Goal: Task Accomplishment & Management: Manage account settings

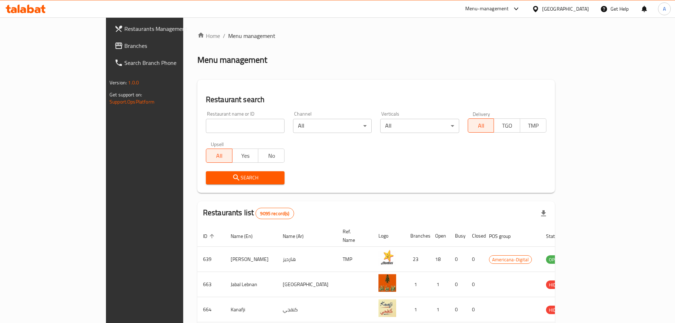
click at [211, 122] on input "search" at bounding box center [245, 126] width 79 height 14
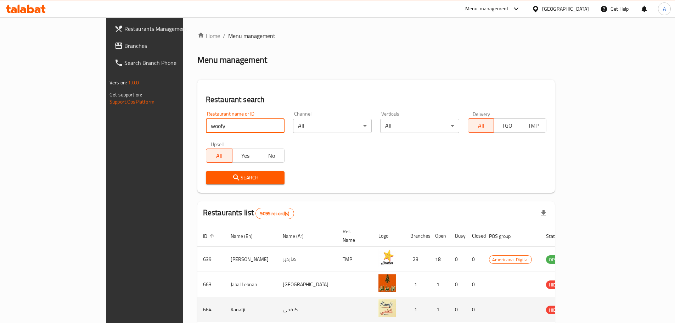
type input "woofy"
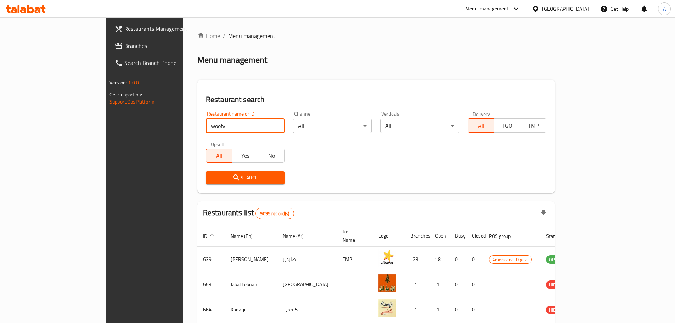
click at [212, 177] on span "Search" at bounding box center [245, 177] width 67 height 9
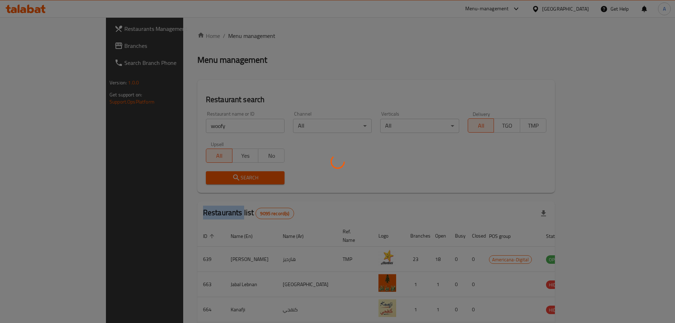
click at [206, 177] on div at bounding box center [337, 161] width 675 height 323
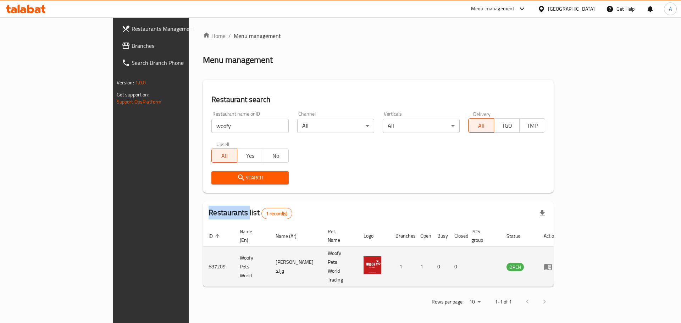
click at [552, 264] on icon "enhanced table" at bounding box center [548, 267] width 8 height 6
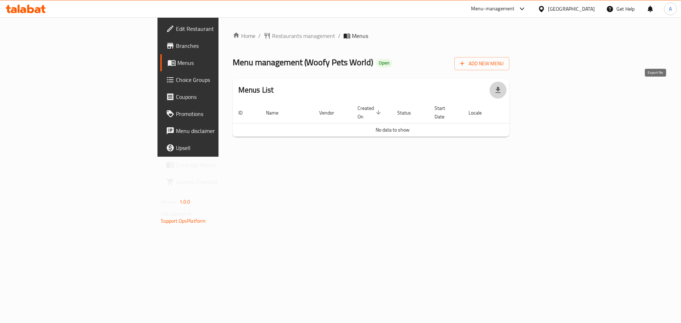
click at [502, 88] on icon "button" at bounding box center [497, 90] width 9 height 9
click at [503, 63] on span "Add New Menu" at bounding box center [482, 63] width 44 height 9
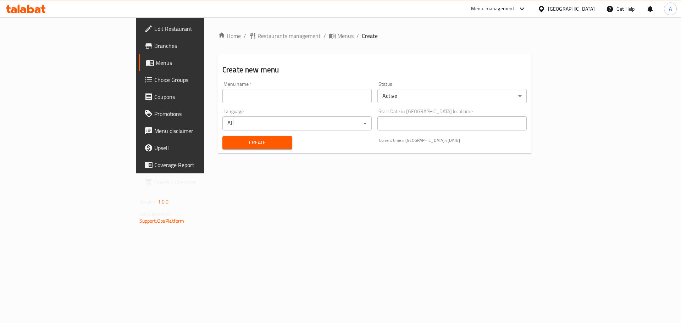
click at [225, 97] on input "text" at bounding box center [296, 96] width 149 height 14
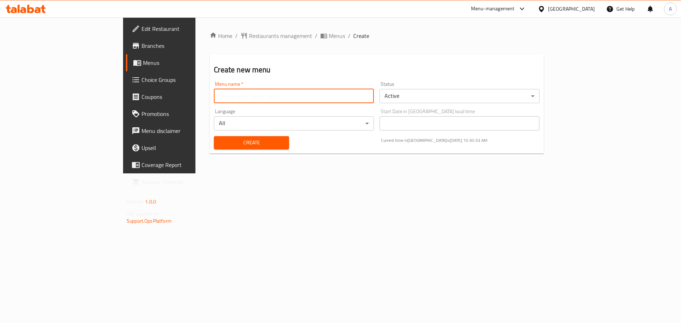
type input "Offer"
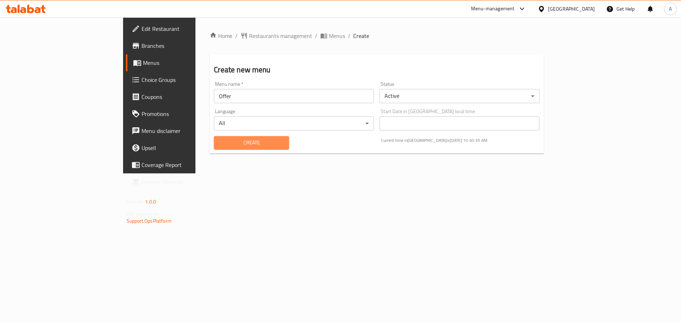
click at [219, 146] on span "Create" at bounding box center [250, 142] width 63 height 9
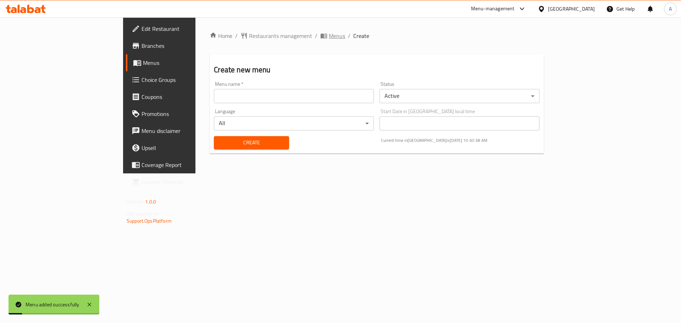
click at [329, 32] on span "Menus" at bounding box center [337, 36] width 16 height 9
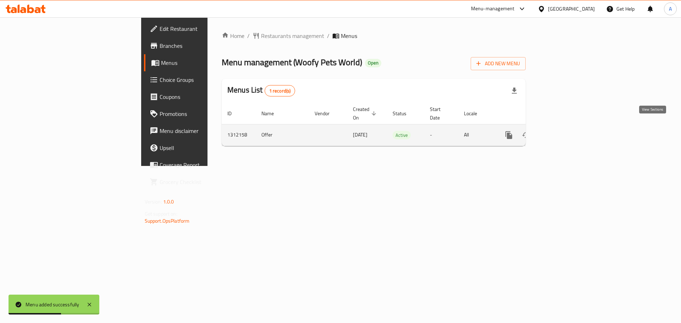
click at [564, 131] on icon "enhanced table" at bounding box center [559, 135] width 9 height 9
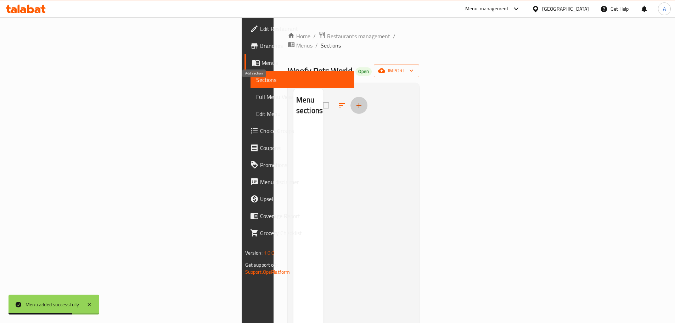
click at [357, 103] on icon "button" at bounding box center [359, 105] width 5 height 5
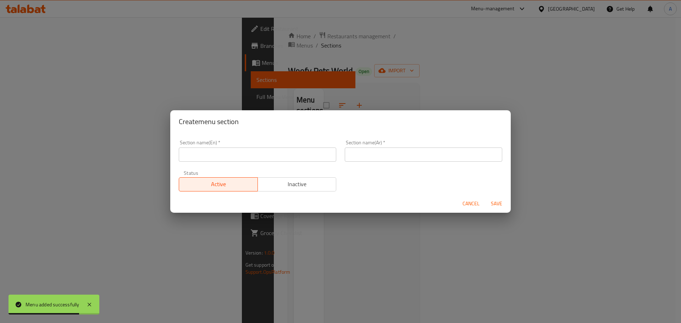
drag, startPoint x: 247, startPoint y: 146, endPoint x: 244, endPoint y: 152, distance: 6.2
click at [247, 146] on div "Section name(En)   * Section name(En) *" at bounding box center [257, 151] width 157 height 22
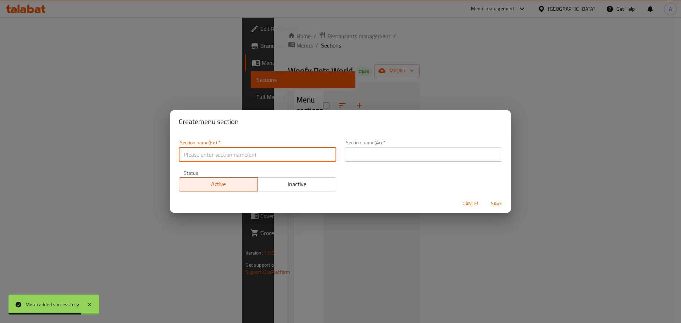
click at [244, 153] on input "text" at bounding box center [257, 154] width 157 height 14
type input "Offers"
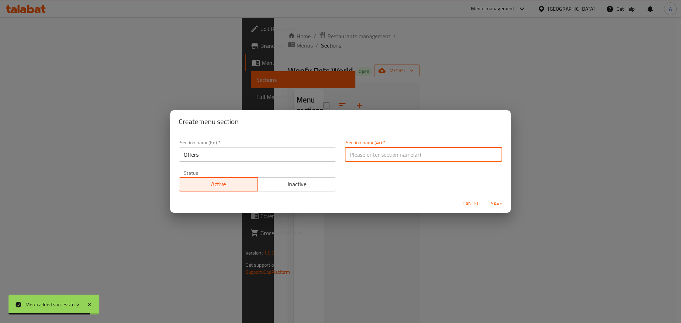
click at [364, 155] on input "text" at bounding box center [423, 154] width 157 height 14
type input "عروض"
click at [492, 201] on span "Save" at bounding box center [496, 203] width 17 height 9
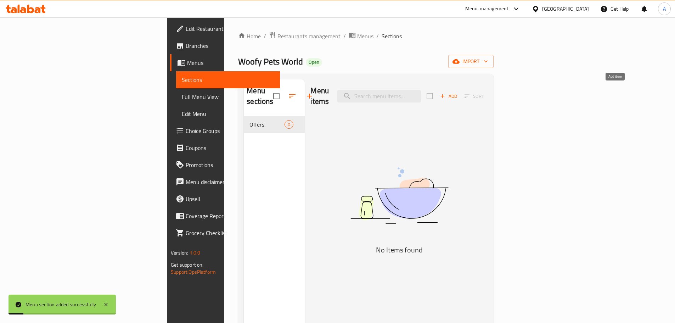
click at [458, 92] on span "Add" at bounding box center [448, 96] width 19 height 8
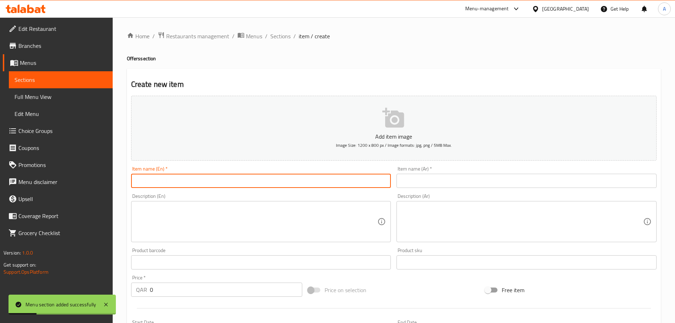
click at [307, 183] on input "text" at bounding box center [261, 181] width 260 height 14
type input "offers"
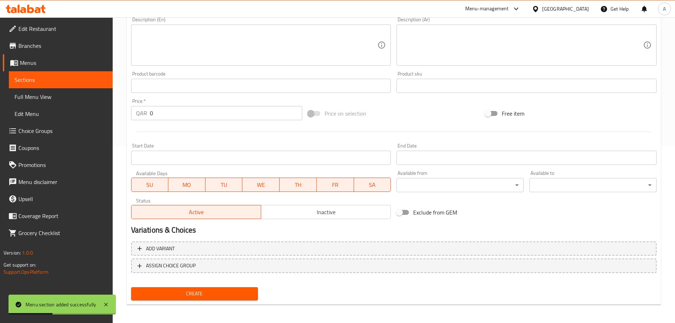
scroll to position [177, 0]
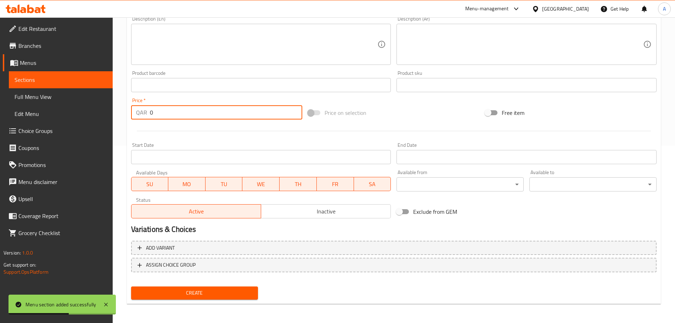
drag, startPoint x: 158, startPoint y: 113, endPoint x: 149, endPoint y: 112, distance: 9.7
click at [149, 112] on div "QAR 0 Price *" at bounding box center [217, 112] width 172 height 14
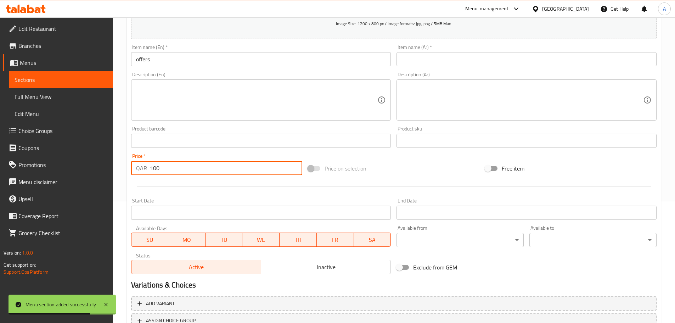
scroll to position [35, 0]
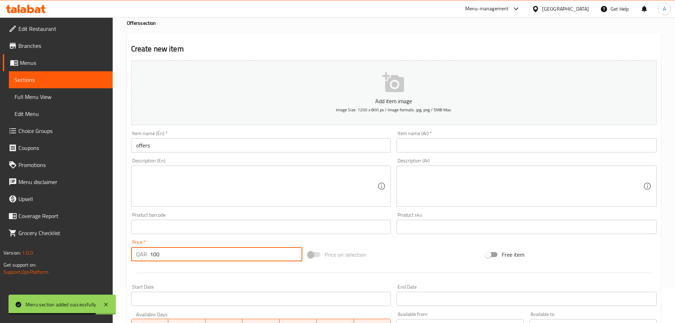
type input "100"
click at [412, 147] on input "text" at bounding box center [527, 145] width 260 height 14
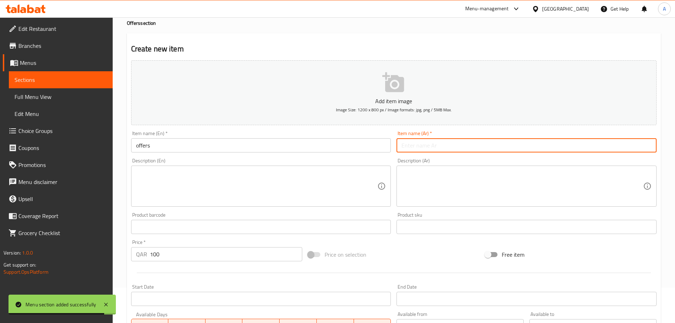
type input "عروض"
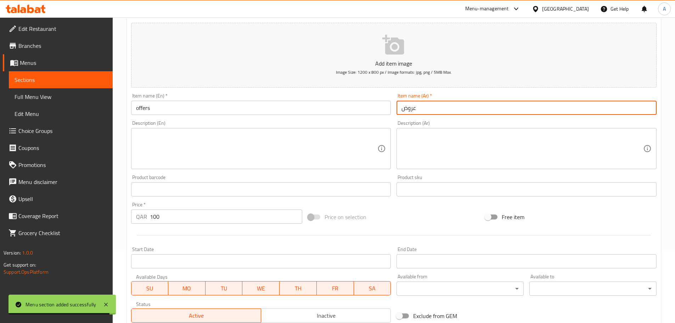
scroll to position [178, 0]
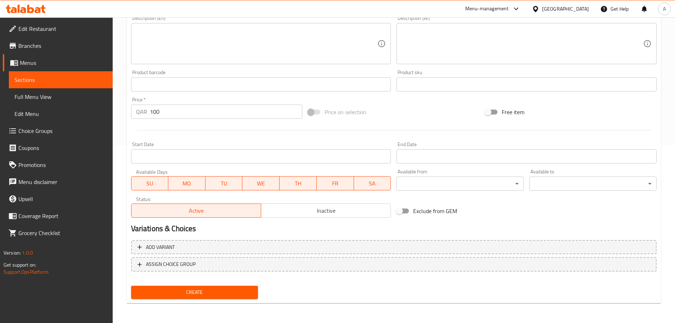
click at [205, 291] on span "Create" at bounding box center [195, 292] width 116 height 9
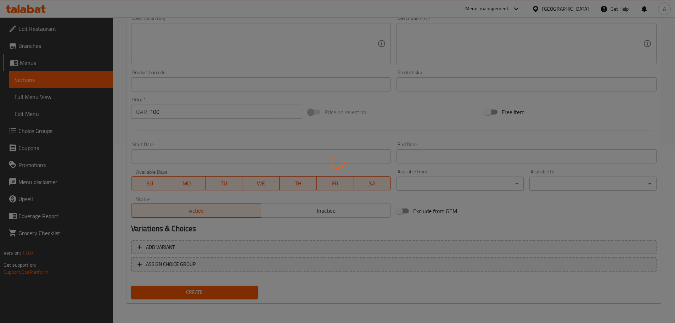
type input "0"
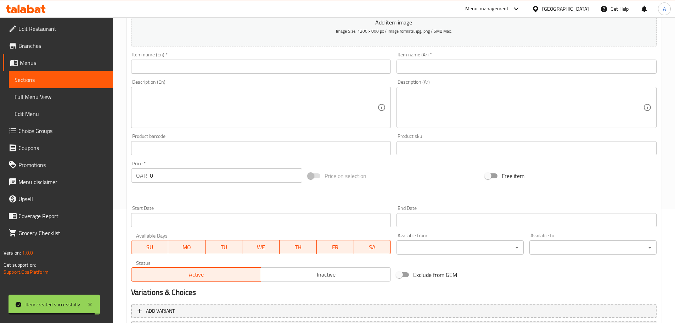
scroll to position [0, 0]
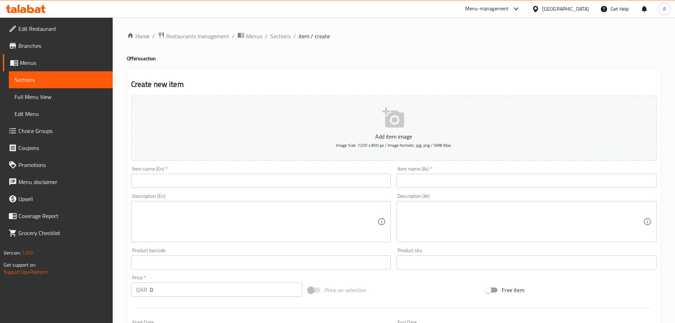
click at [303, 37] on span "item / create" at bounding box center [314, 36] width 31 height 9
click at [283, 35] on span "Sections" at bounding box center [280, 36] width 20 height 9
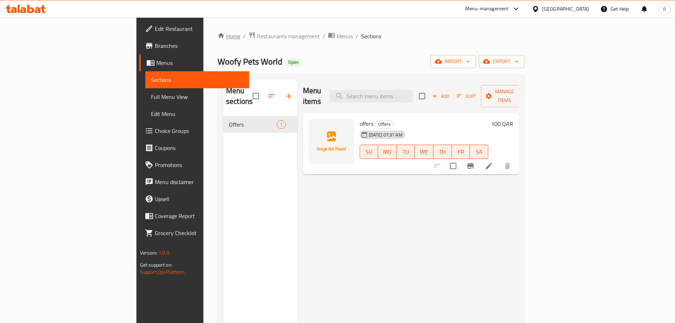
click at [218, 37] on link "Home" at bounding box center [229, 36] width 23 height 9
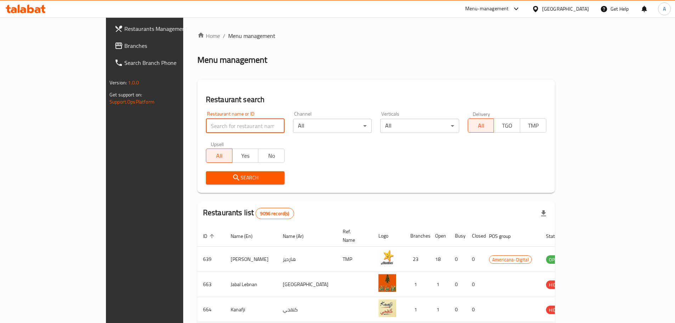
click at [207, 127] on input "search" at bounding box center [245, 126] width 79 height 14
paste input "Shahantech"
click at [212, 181] on span "Search" at bounding box center [245, 177] width 67 height 9
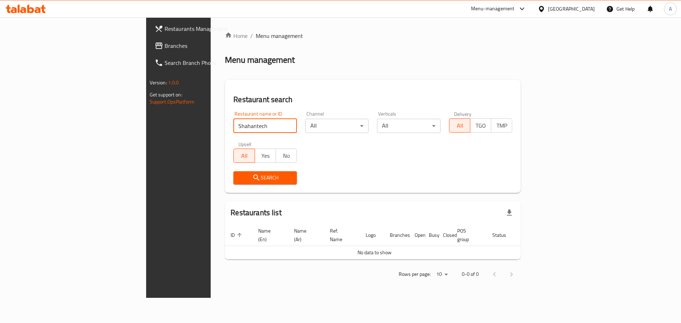
click at [233, 128] on input "Shahantech" at bounding box center [264, 126] width 63 height 14
click at [239, 180] on span "Search" at bounding box center [265, 177] width 52 height 9
click at [233, 126] on input "Shahantech" at bounding box center [264, 126] width 63 height 14
type input "[PERSON_NAME] tech"
click at [239, 178] on span "Search" at bounding box center [265, 177] width 52 height 9
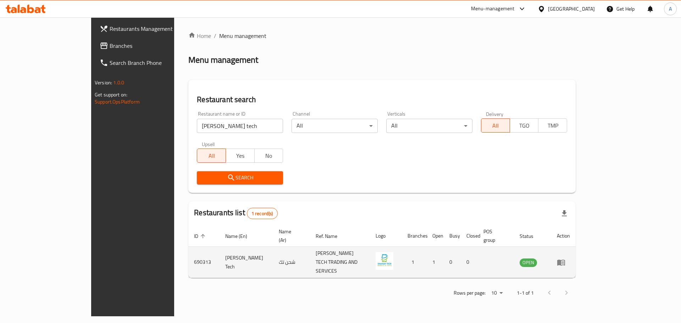
click at [565, 259] on icon "enhanced table" at bounding box center [561, 262] width 8 height 6
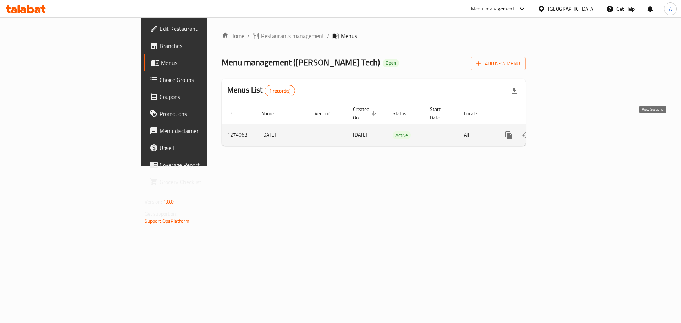
click at [564, 131] on icon "enhanced table" at bounding box center [559, 135] width 9 height 9
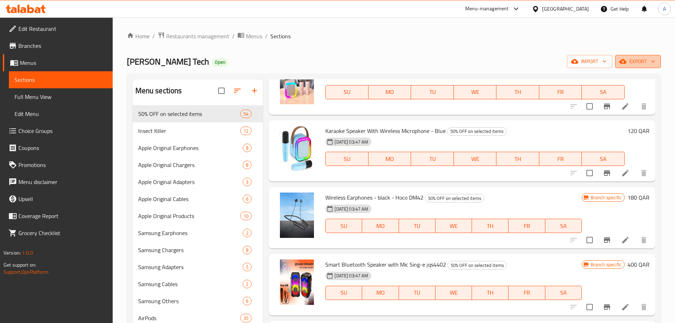
click at [644, 61] on span "export" at bounding box center [638, 61] width 34 height 9
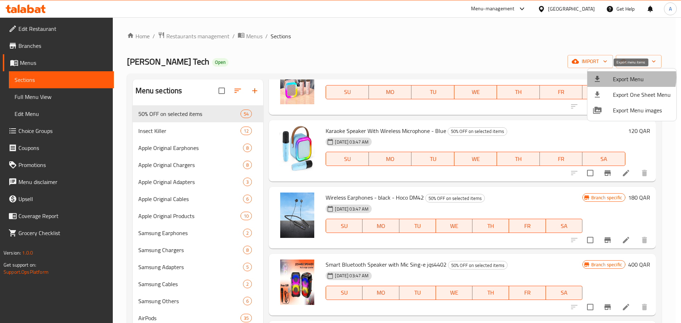
click at [627, 77] on span "Export Menu" at bounding box center [641, 79] width 58 height 9
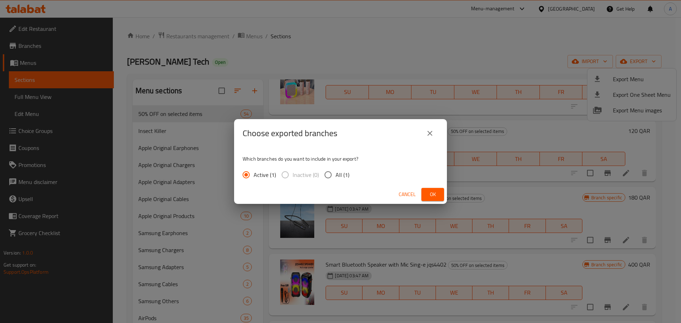
click at [427, 193] on span "Ok" at bounding box center [432, 194] width 11 height 9
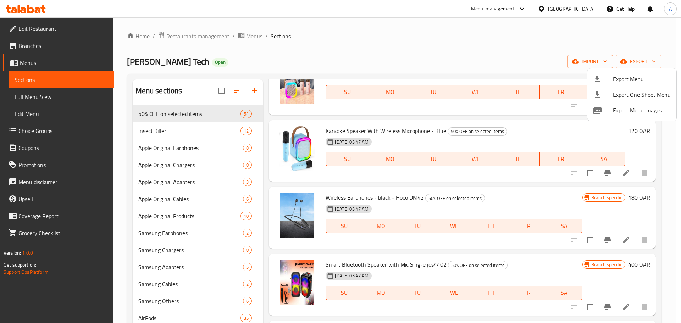
click at [245, 37] on div at bounding box center [340, 161] width 681 height 323
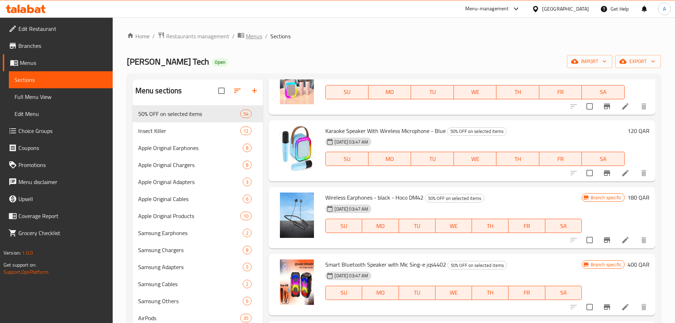
click at [249, 35] on span "Menus" at bounding box center [254, 36] width 16 height 9
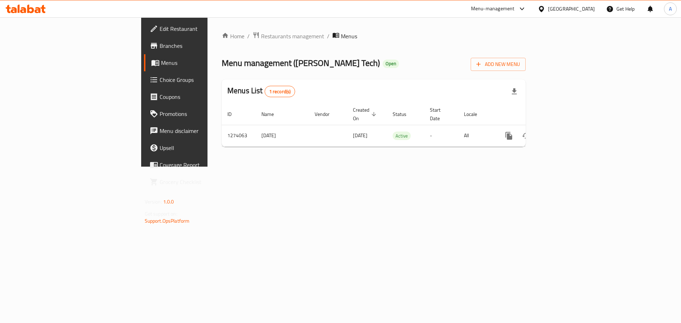
click at [261, 36] on span "Restaurants management" at bounding box center [292, 36] width 63 height 9
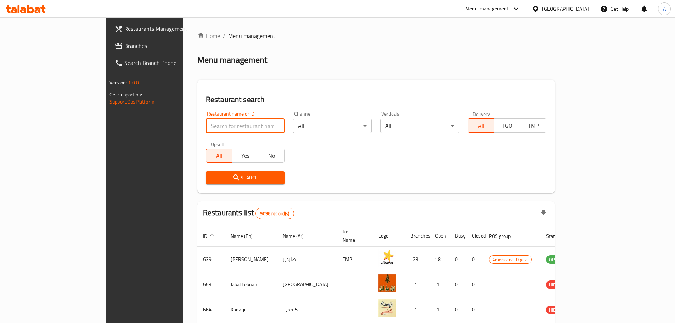
click at [206, 122] on input "search" at bounding box center [245, 126] width 79 height 14
paste input "Eyenk"
type input "Eyenk"
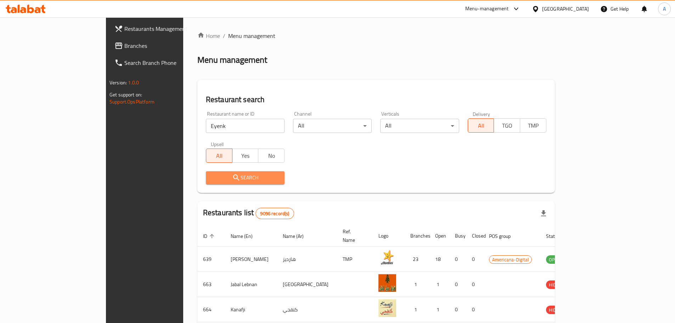
click at [212, 178] on span "Search" at bounding box center [245, 177] width 67 height 9
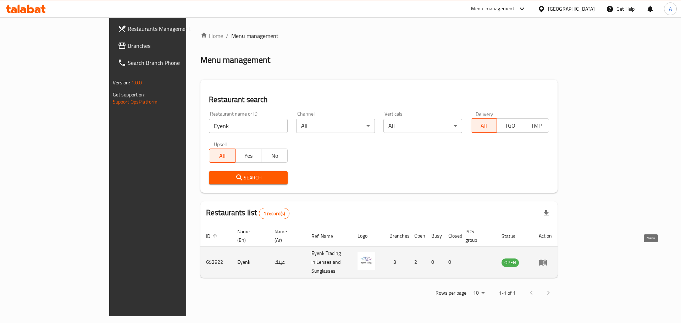
click at [547, 259] on icon "enhanced table" at bounding box center [543, 262] width 8 height 6
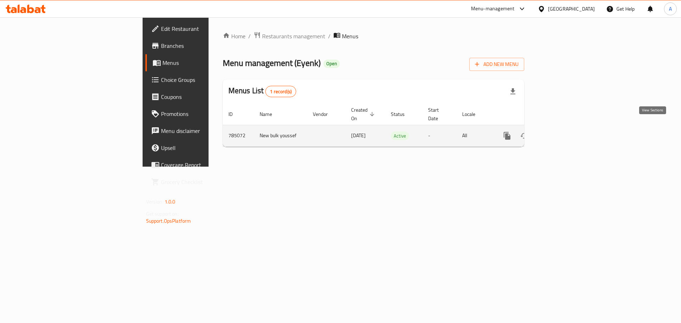
click at [561, 133] on icon "enhanced table" at bounding box center [558, 136] width 6 height 6
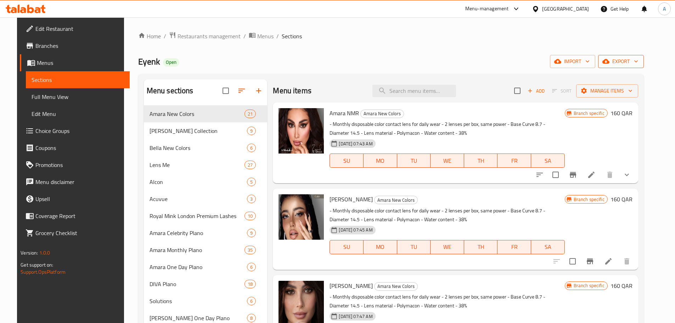
click at [638, 60] on span "export" at bounding box center [621, 61] width 34 height 9
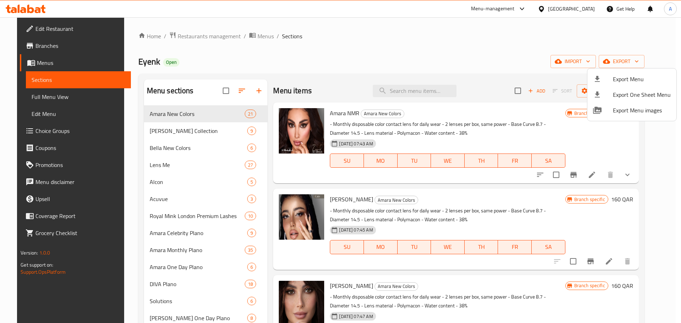
click at [443, 56] on div at bounding box center [340, 161] width 681 height 323
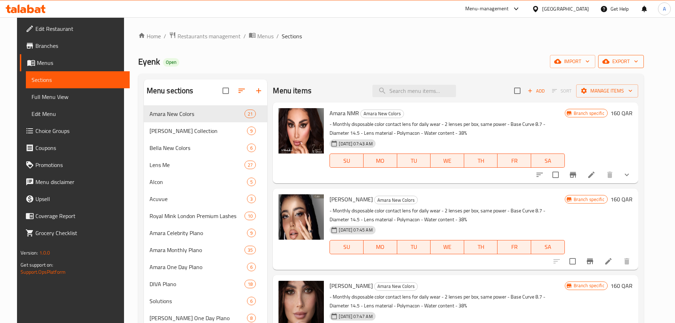
click at [635, 63] on span "export" at bounding box center [621, 61] width 34 height 9
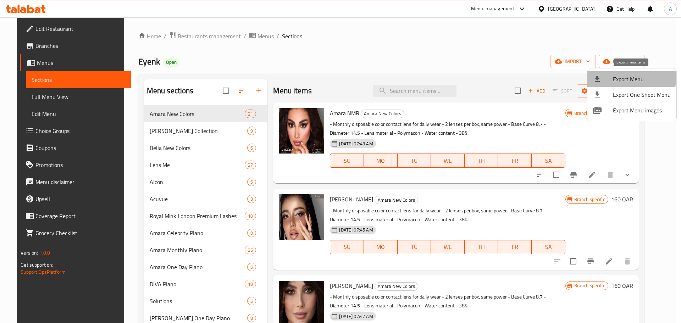
click at [623, 78] on span "Export Menu" at bounding box center [641, 79] width 58 height 9
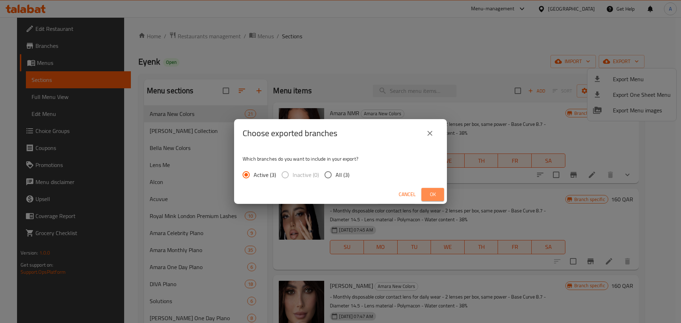
click at [436, 196] on span "Ok" at bounding box center [432, 194] width 11 height 9
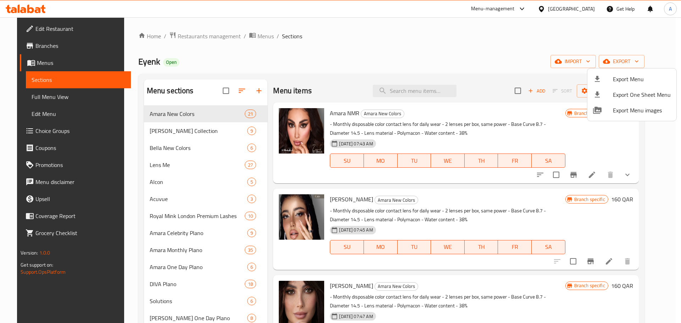
click at [247, 39] on div at bounding box center [340, 161] width 681 height 323
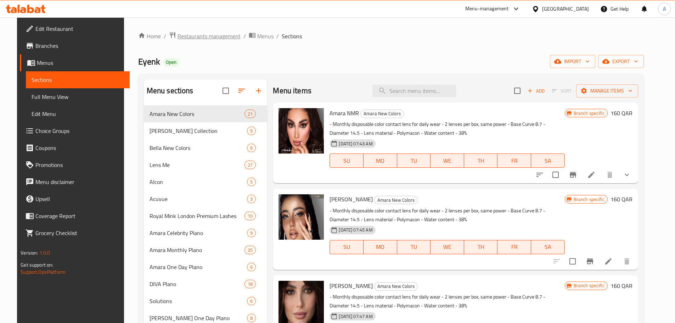
click at [218, 37] on span "Restaurants management" at bounding box center [209, 36] width 63 height 9
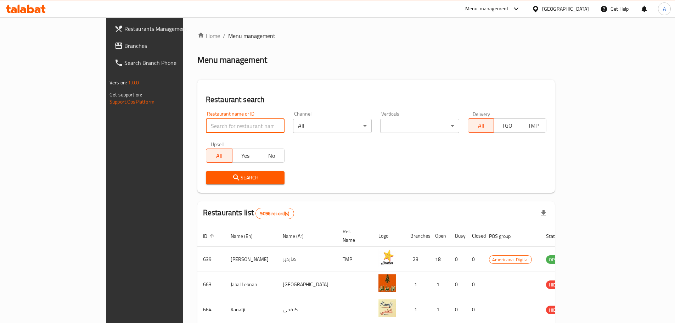
click at [220, 122] on input "search" at bounding box center [245, 126] width 79 height 14
paste input "New Dreams Phone And Games"
click at [212, 179] on span "Search" at bounding box center [245, 177] width 67 height 9
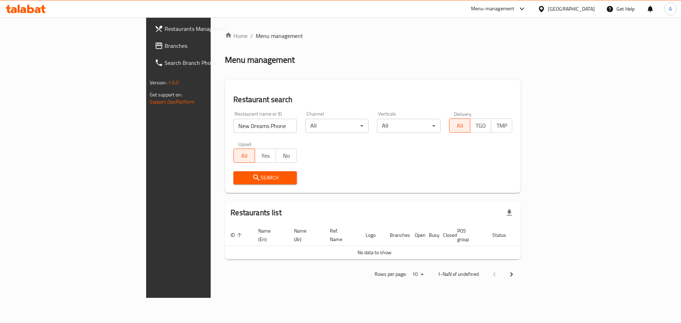
click at [233, 125] on input "New Dreams Phone And Games" at bounding box center [264, 126] width 63 height 14
drag, startPoint x: 218, startPoint y: 125, endPoint x: 179, endPoint y: 125, distance: 38.3
click at [233, 125] on input "New Dreams Phone And Games" at bounding box center [264, 126] width 63 height 14
type input "New Dreams"
click at [239, 177] on span "Search" at bounding box center [265, 177] width 52 height 9
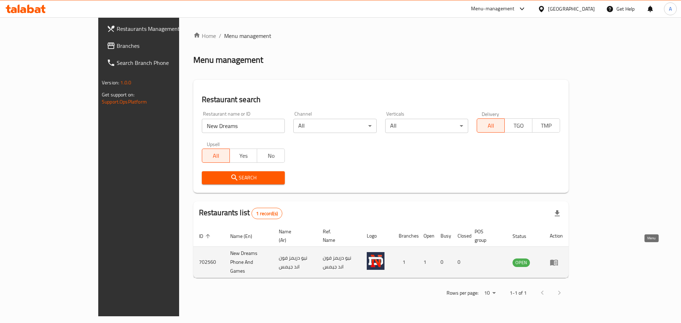
click at [558, 259] on icon "enhanced table" at bounding box center [554, 262] width 8 height 6
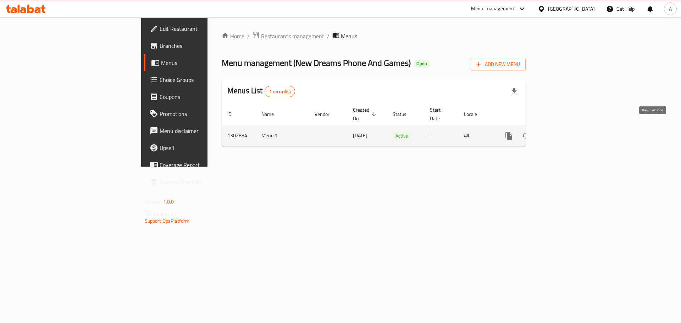
click at [564, 131] on icon "enhanced table" at bounding box center [559, 135] width 9 height 9
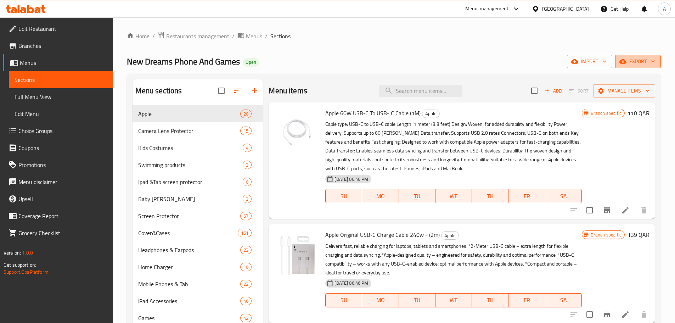
click at [641, 61] on span "export" at bounding box center [638, 61] width 34 height 9
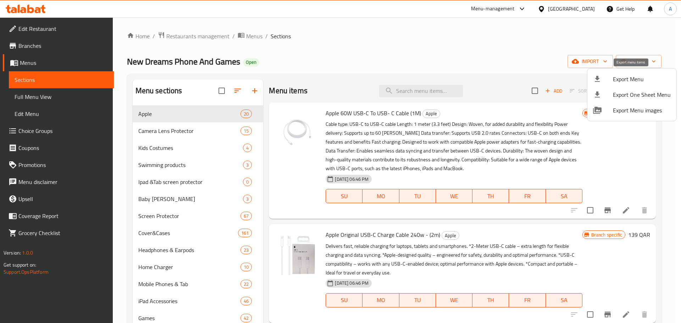
click at [630, 78] on span "Export Menu" at bounding box center [641, 79] width 58 height 9
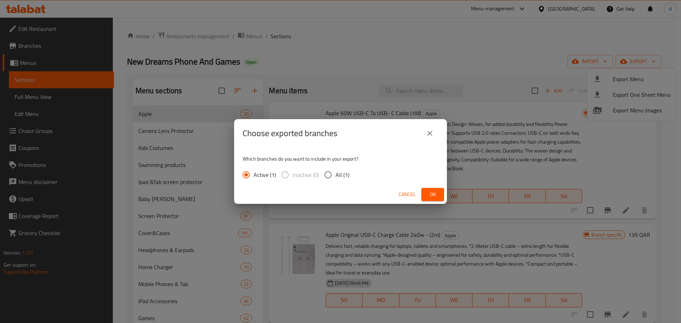
click at [430, 198] on span "Ok" at bounding box center [432, 194] width 11 height 9
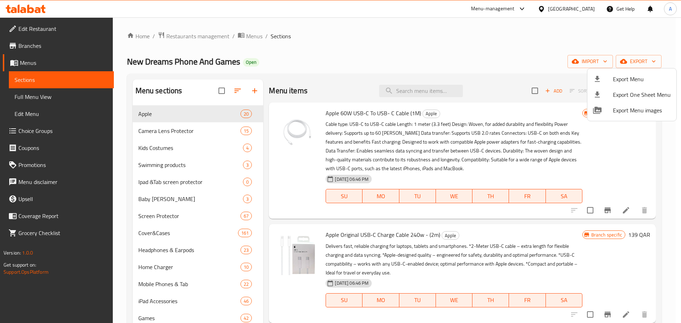
click at [216, 35] on div at bounding box center [340, 161] width 681 height 323
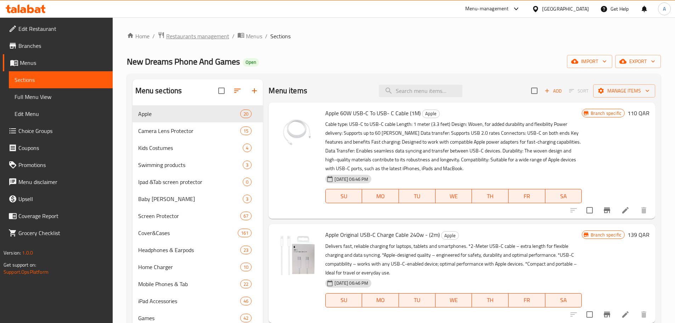
click at [191, 39] on span "Restaurants management" at bounding box center [197, 36] width 63 height 9
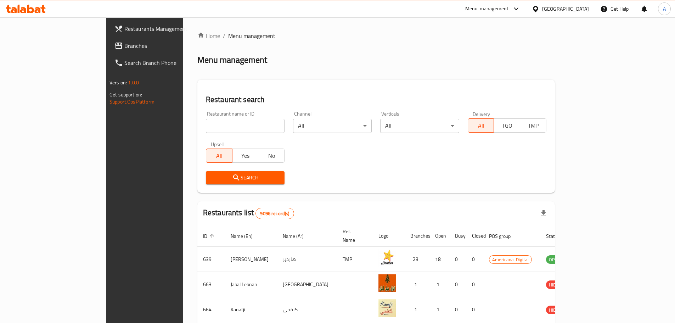
click at [229, 128] on input "search" at bounding box center [245, 126] width 79 height 14
paste input "Home souq"
type input "Home souq"
click at [222, 177] on span "Search" at bounding box center [245, 177] width 67 height 9
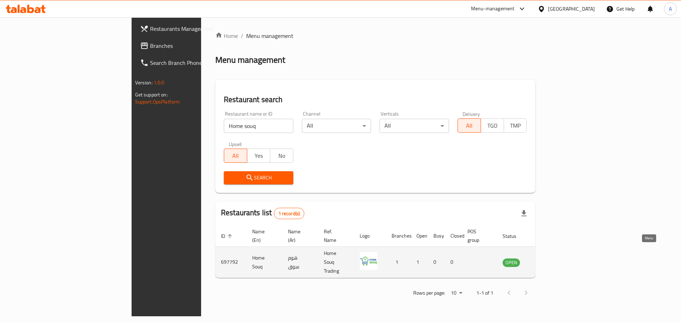
click at [548, 259] on icon "enhanced table" at bounding box center [544, 262] width 8 height 6
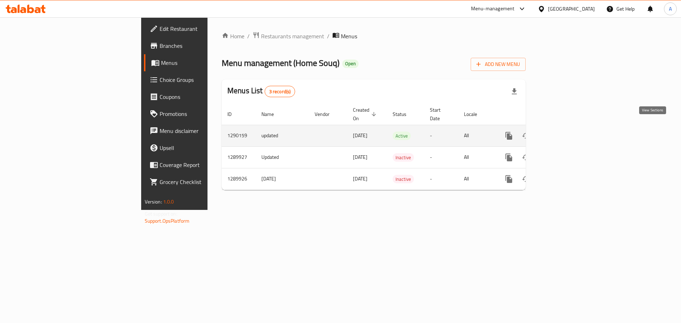
click at [564, 131] on icon "enhanced table" at bounding box center [559, 135] width 9 height 9
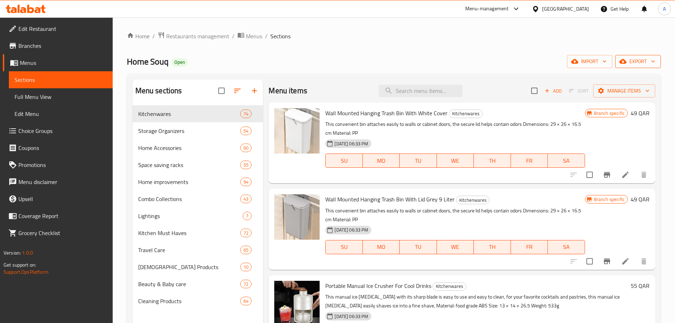
click at [640, 58] on span "export" at bounding box center [638, 61] width 34 height 9
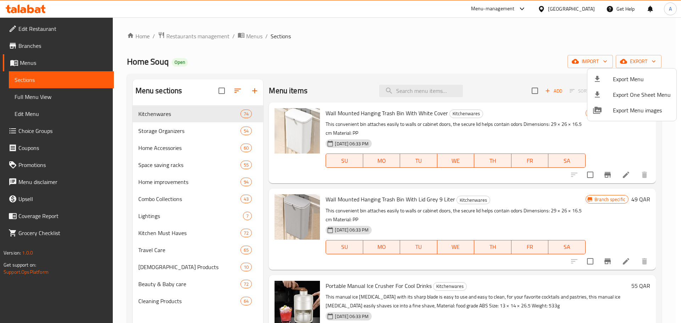
click at [447, 40] on div at bounding box center [340, 161] width 681 height 323
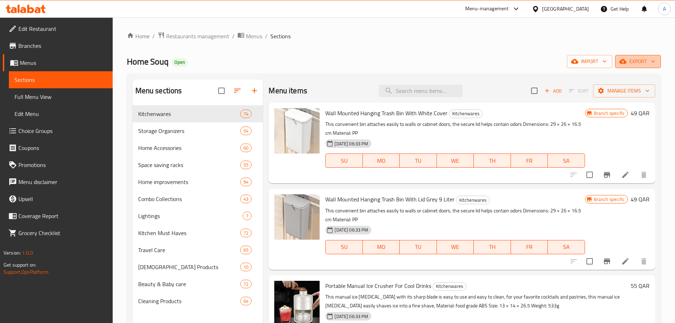
click at [648, 60] on span "export" at bounding box center [638, 61] width 34 height 9
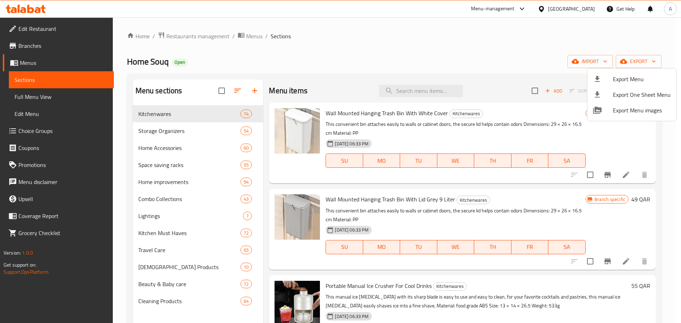
click at [380, 45] on div at bounding box center [340, 161] width 681 height 323
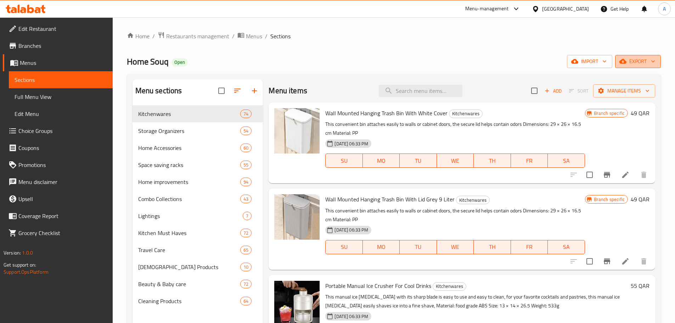
click at [651, 58] on icon "button" at bounding box center [653, 61] width 7 height 7
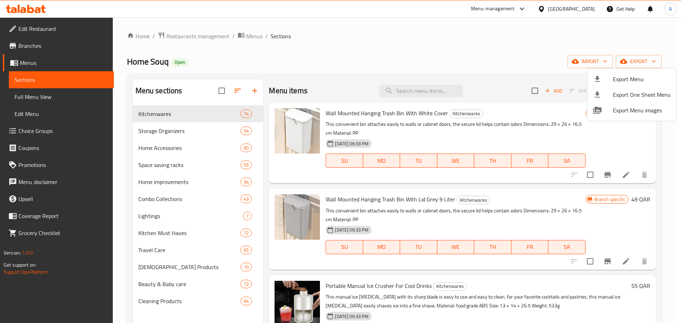
click at [628, 76] on span "Export Menu" at bounding box center [641, 79] width 58 height 9
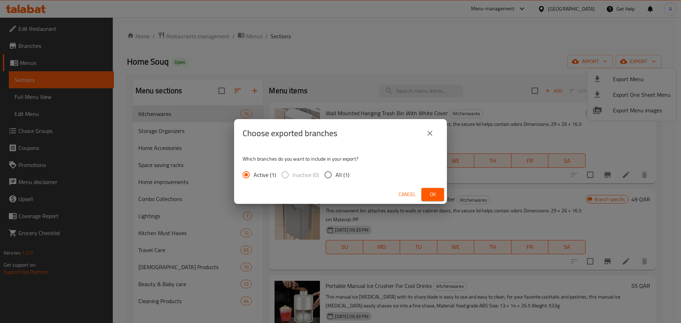
click at [432, 196] on span "Ok" at bounding box center [432, 194] width 11 height 9
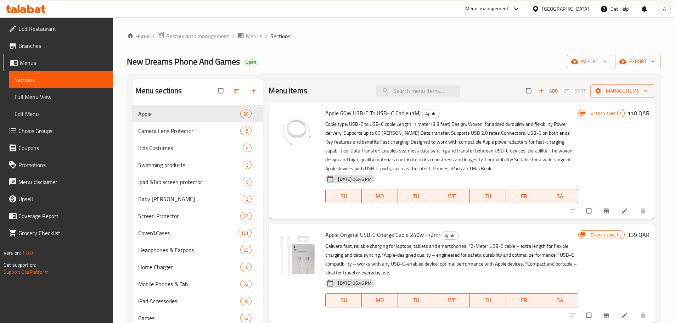
click at [38, 11] on icon at bounding box center [26, 9] width 40 height 9
